Goal: Use online tool/utility

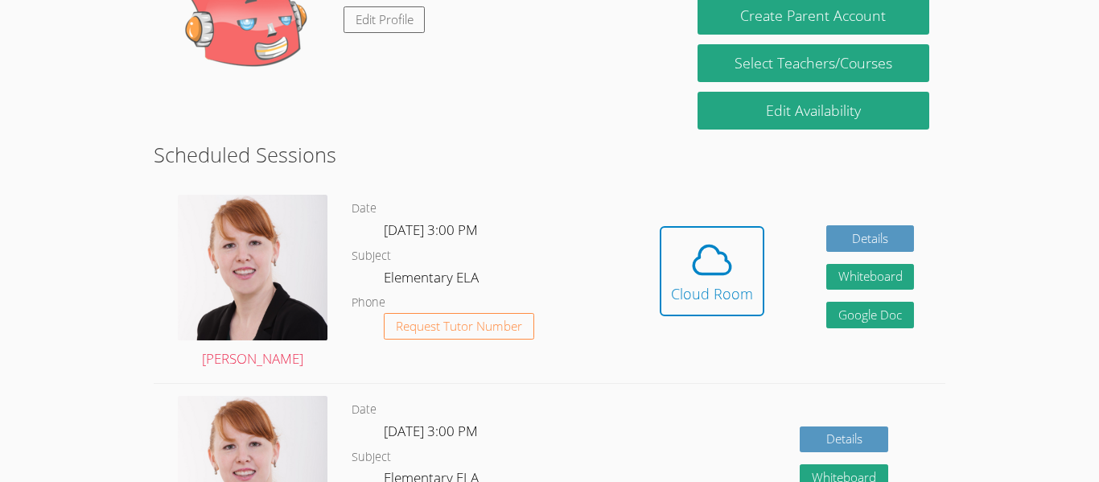
scroll to position [322, 0]
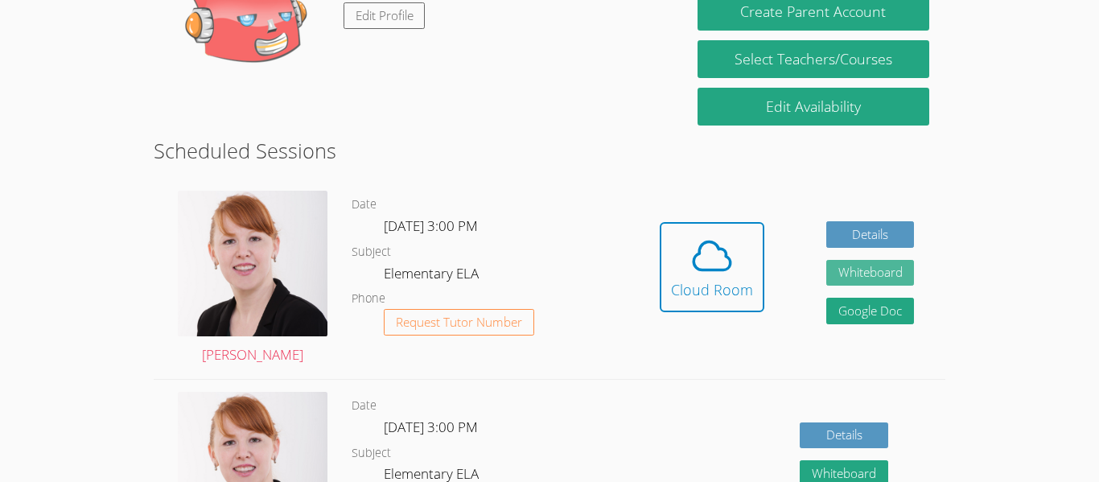
click at [844, 273] on button "Whiteboard" at bounding box center [870, 273] width 88 height 27
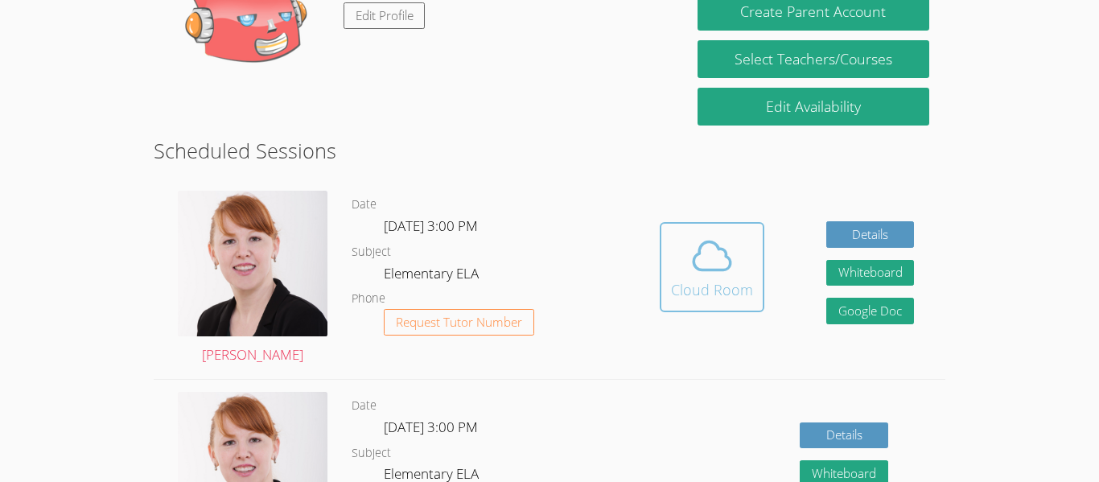
click at [697, 243] on icon at bounding box center [711, 255] width 45 height 45
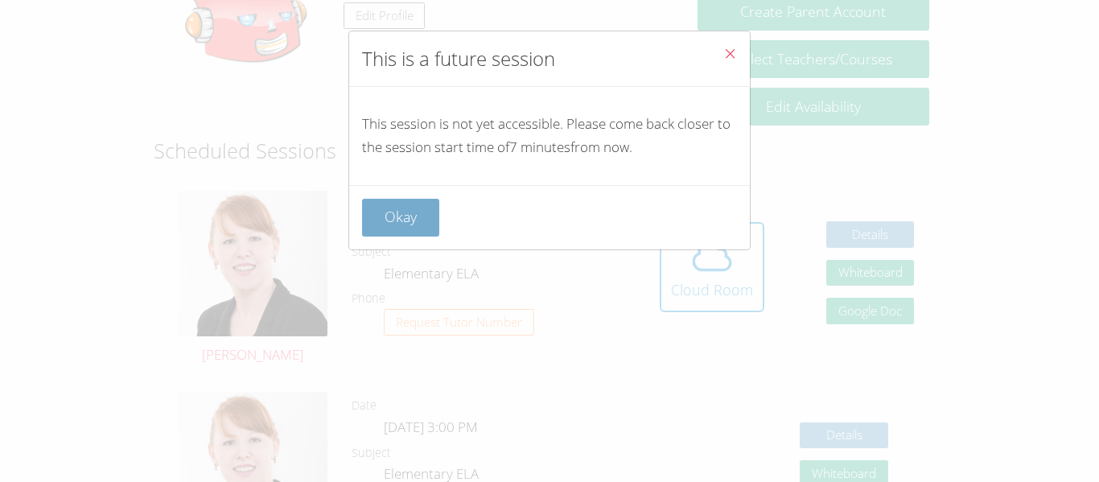
click at [402, 208] on button "Okay" at bounding box center [400, 218] width 77 height 38
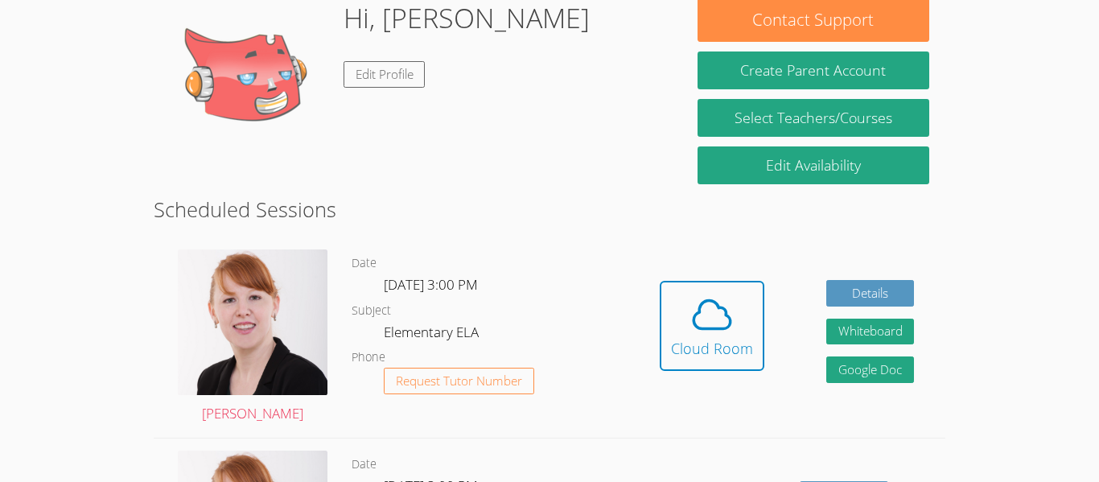
scroll to position [282, 0]
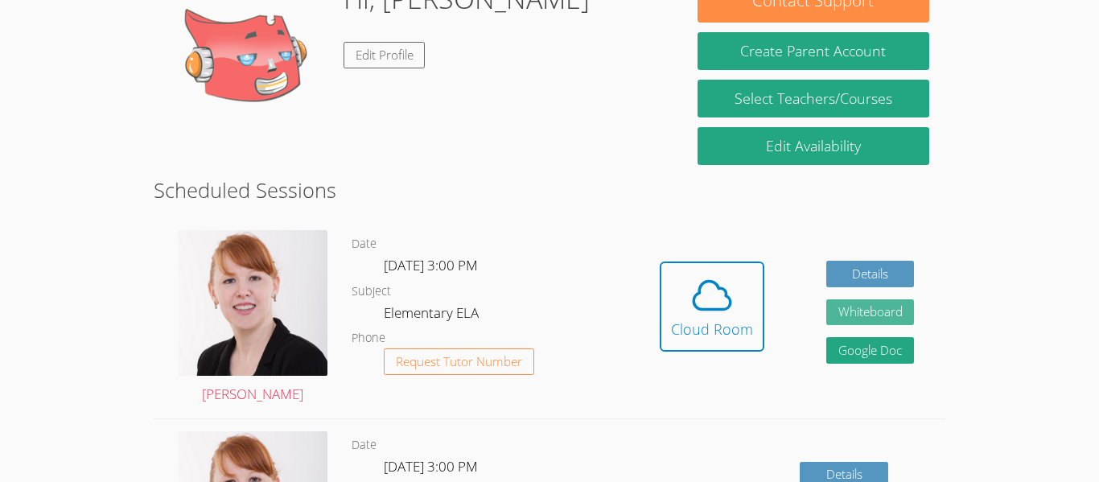
click at [854, 315] on button "Whiteboard" at bounding box center [870, 312] width 88 height 27
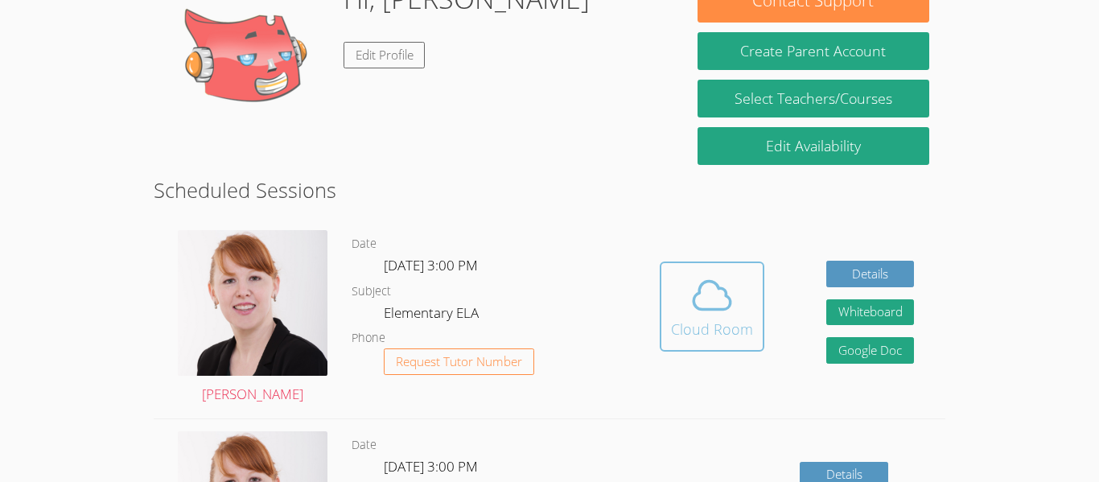
click at [718, 304] on icon at bounding box center [711, 295] width 45 height 45
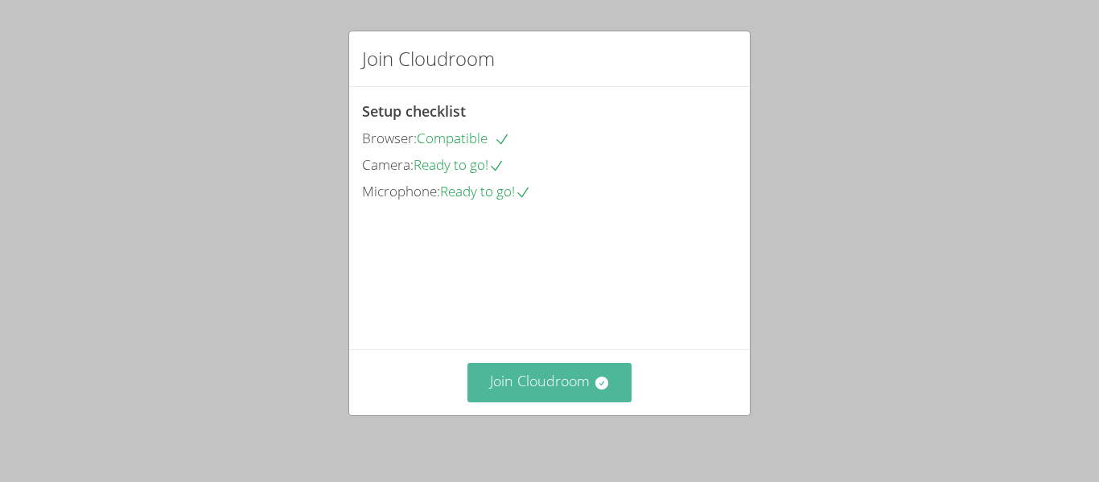
click at [508, 389] on button "Join Cloudroom" at bounding box center [549, 382] width 165 height 39
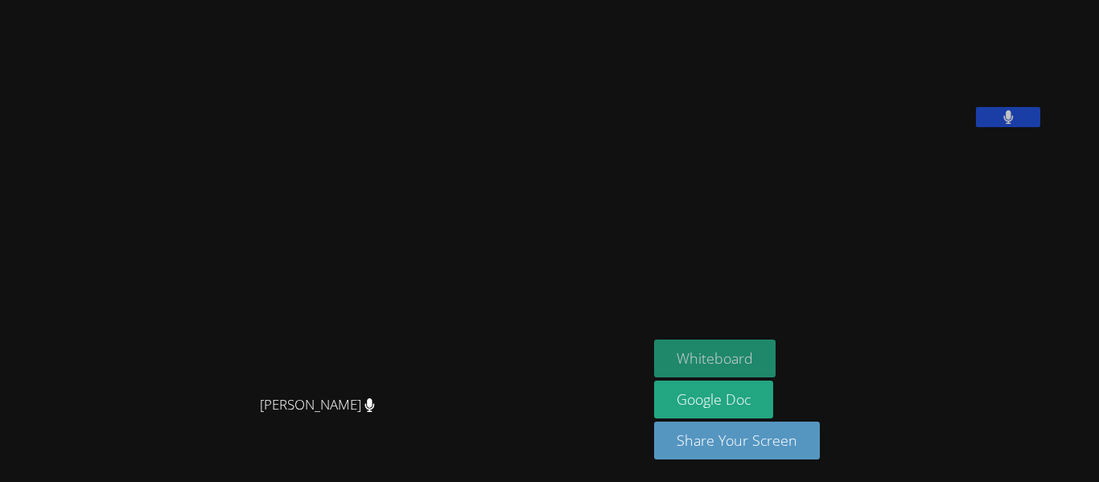
click at [739, 350] on button "Whiteboard" at bounding box center [714, 358] width 121 height 38
